Goal: Information Seeking & Learning: Learn about a topic

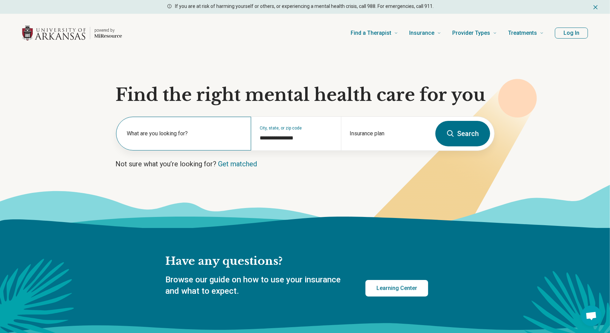
click at [227, 136] on label "What are you looking for?" at bounding box center [185, 133] width 116 height 8
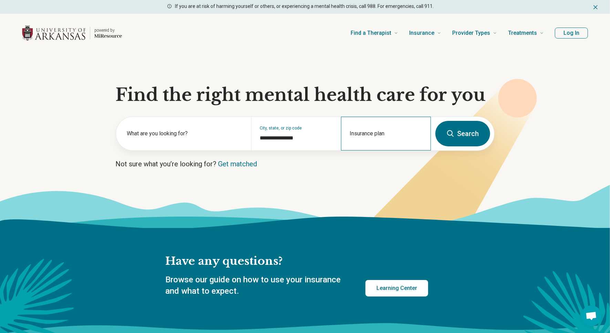
click at [398, 134] on div "Insurance plan" at bounding box center [386, 134] width 90 height 34
click at [300, 160] on p "Not sure what you’re looking for? Get matched" at bounding box center [305, 164] width 379 height 10
click at [445, 140] on button "Search" at bounding box center [462, 133] width 55 height 25
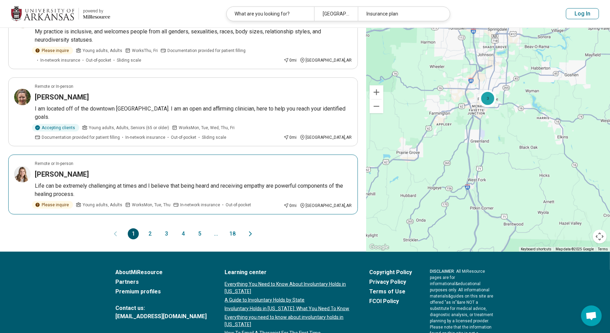
scroll to position [590, 0]
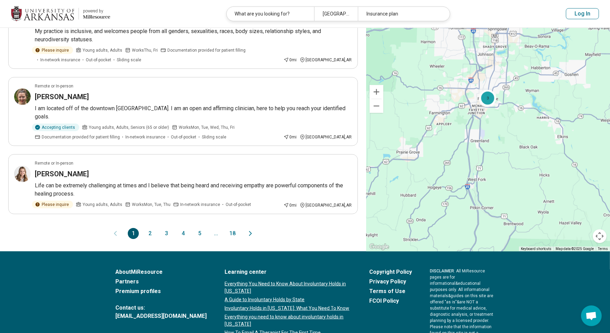
click at [148, 228] on button "2" at bounding box center [149, 233] width 11 height 11
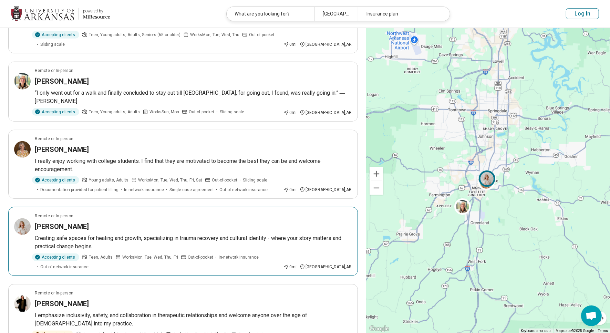
scroll to position [475, 0]
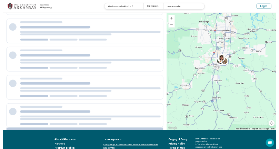
scroll to position [70, 0]
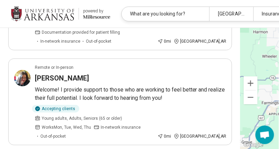
scroll to position [388, 0]
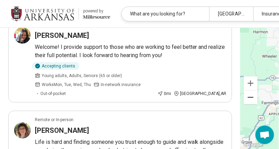
click at [243, 99] on button "Zoom out" at bounding box center [250, 98] width 14 height 14
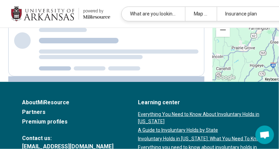
scroll to position [366, 0]
